Goal: Task Accomplishment & Management: Manage account settings

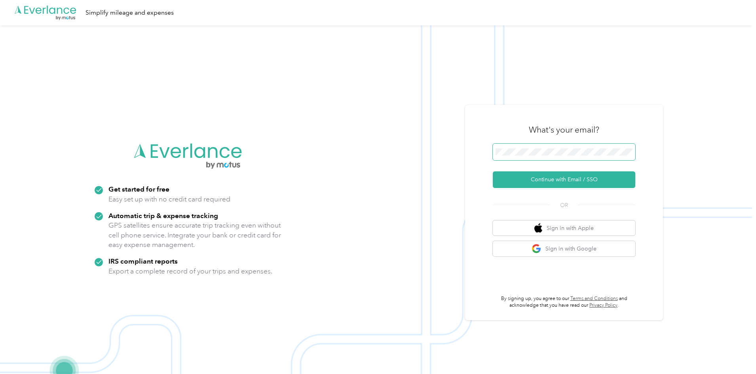
click at [531, 148] on span at bounding box center [564, 152] width 142 height 17
click at [535, 184] on button "Continue with Email / SSO" at bounding box center [564, 179] width 142 height 17
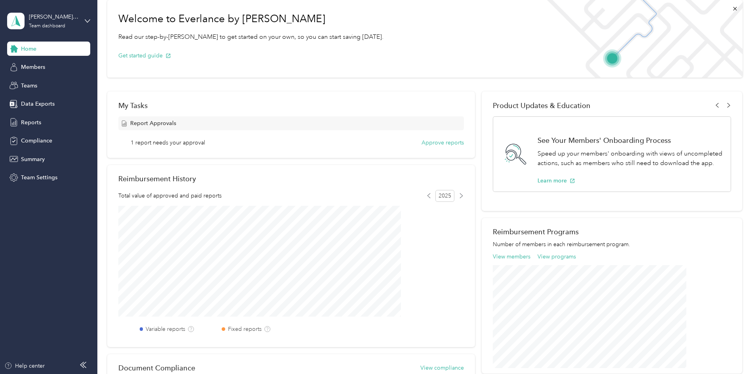
scroll to position [39, 0]
click at [32, 121] on span "Reports" at bounding box center [31, 122] width 20 height 8
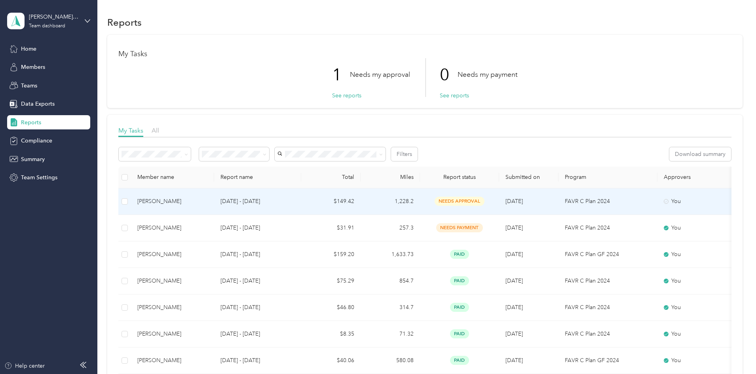
click at [208, 201] on div "Gregory Fairbanks" at bounding box center [172, 201] width 70 height 9
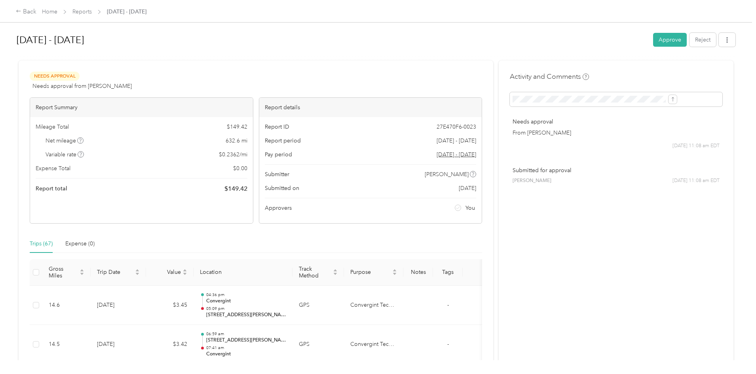
click at [375, 59] on div at bounding box center [376, 57] width 718 height 8
click at [653, 42] on button "Approve" at bounding box center [670, 40] width 34 height 14
